Goal: Information Seeking & Learning: Understand process/instructions

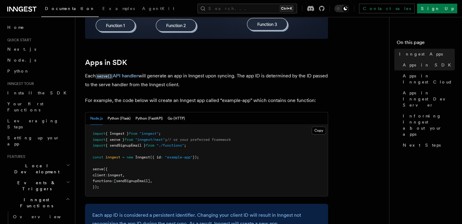
scroll to position [303, 0]
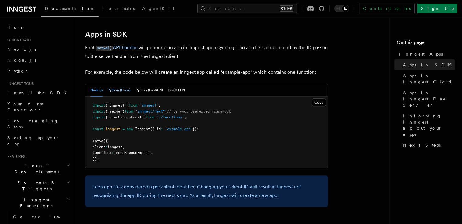
click at [125, 92] on button "Python (Flask)" at bounding box center [118, 90] width 23 height 12
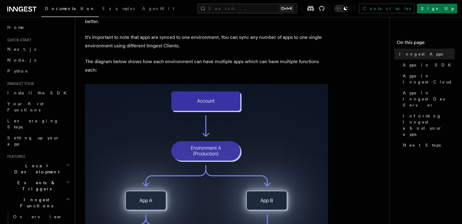
scroll to position [121, 0]
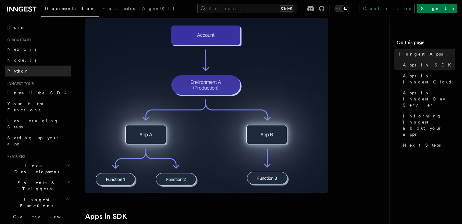
click at [22, 70] on link "Python" at bounding box center [38, 71] width 66 height 11
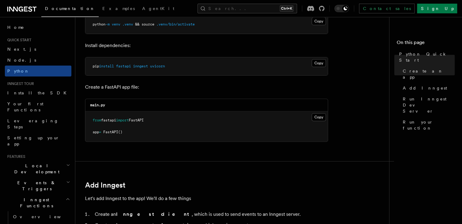
scroll to position [212, 0]
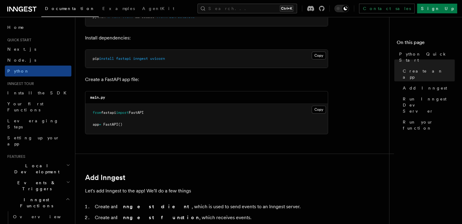
click at [389, 130] on nav "On this page Python Quick Start Create an app Add Inngest Run Inngest Dev Serve…" at bounding box center [425, 120] width 73 height 207
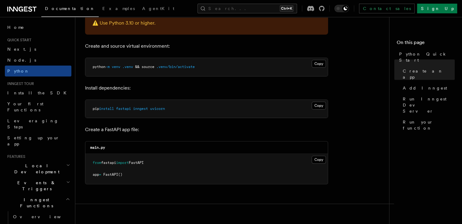
scroll to position [152, 0]
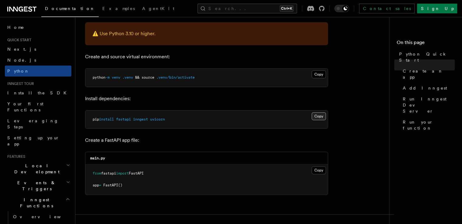
click at [320, 117] on button "Copy Copied" at bounding box center [318, 116] width 14 height 8
click at [314, 168] on button "Copy Copied" at bounding box center [318, 170] width 14 height 8
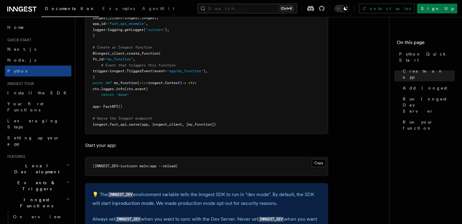
scroll to position [516, 0]
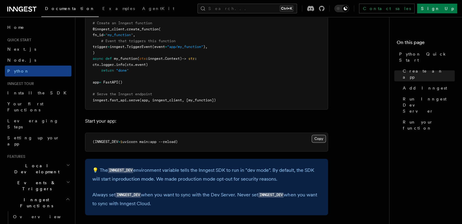
click at [318, 139] on button "Copy Copied" at bounding box center [318, 139] width 14 height 8
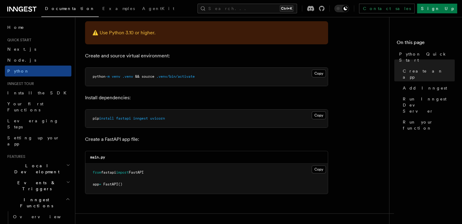
scroll to position [152, 0]
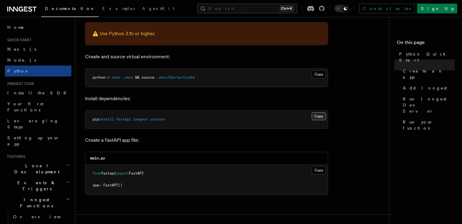
click at [323, 117] on button "Copy Copied" at bounding box center [318, 116] width 14 height 8
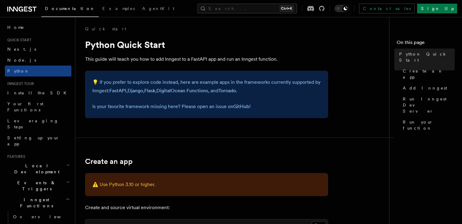
scroll to position [0, 0]
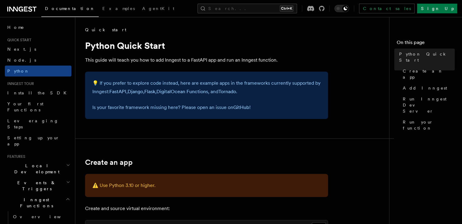
click at [90, 32] on link "Quick start" at bounding box center [105, 30] width 41 height 6
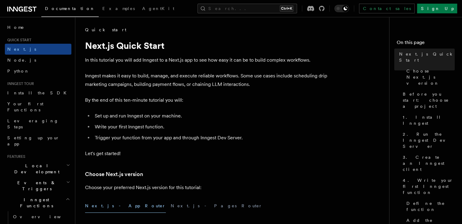
click at [100, 31] on link "Quick start" at bounding box center [105, 30] width 41 height 6
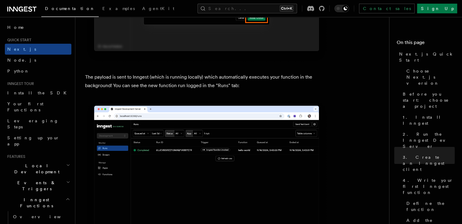
scroll to position [2094, 0]
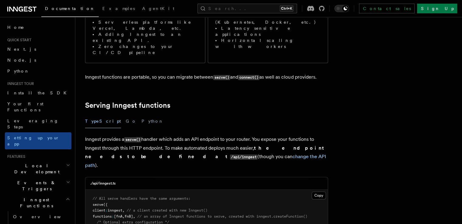
scroll to position [152, 0]
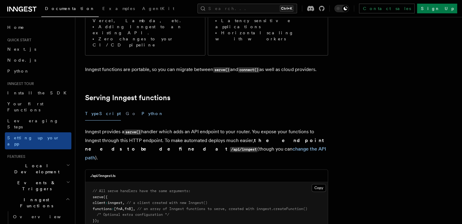
click at [141, 107] on button "Python" at bounding box center [152, 114] width 22 height 14
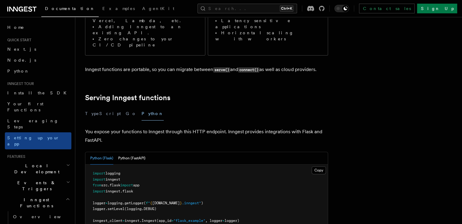
scroll to position [243, 0]
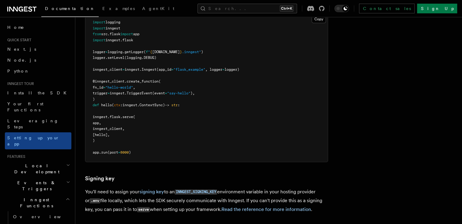
scroll to position [257, 0]
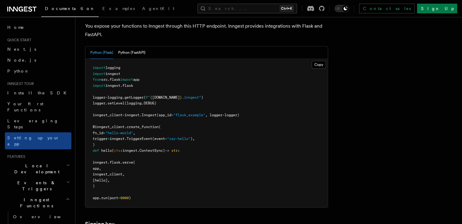
click at [115, 72] on span "inngest" at bounding box center [112, 74] width 15 height 4
copy code "import inngest"
click at [101, 77] on span "from" at bounding box center [97, 79] width 8 height 4
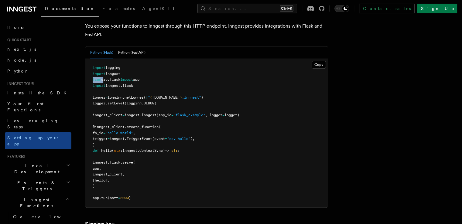
click at [101, 77] on span "from" at bounding box center [97, 79] width 8 height 4
copy code "from src . flask import app"
click at [133, 83] on span "flask" at bounding box center [127, 85] width 11 height 4
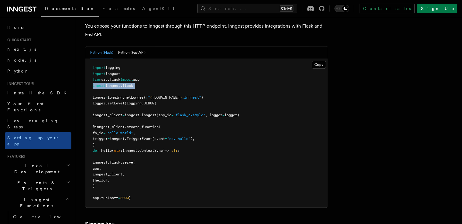
click at [133, 83] on span "flask" at bounding box center [127, 85] width 11 height 4
copy code "import inngest . flask"
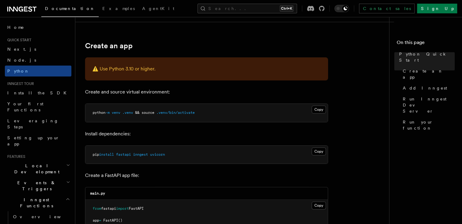
scroll to position [152, 0]
